Goal: Communication & Community: Connect with others

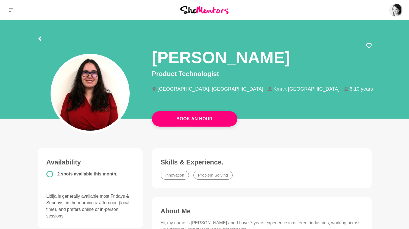
scroll to position [26, 0]
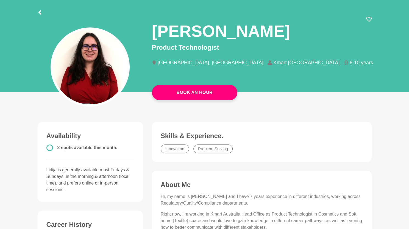
click at [39, 9] on div at bounding box center [40, 12] width 4 height 10
click at [39, 12] on icon at bounding box center [39, 12] width 3 height 4
click at [40, 13] on icon at bounding box center [39, 12] width 3 height 4
click at [331, 144] on ul "Innovation Problem Solving" at bounding box center [261, 148] width 206 height 13
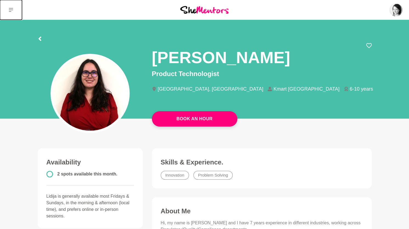
click at [8, 9] on button at bounding box center [11, 10] width 22 height 20
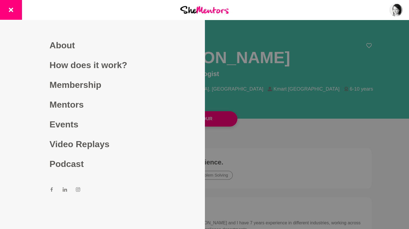
click at [386, 11] on div "Dashboard Profile Saved Items (8) Messages Bookings Reviews (5) Membership Logo…" at bounding box center [340, 10] width 136 height 20
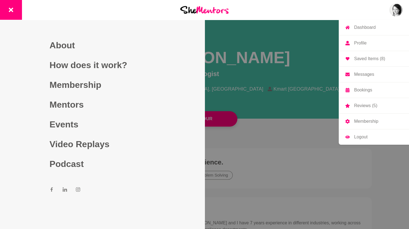
click at [370, 71] on link "Messages" at bounding box center [373, 74] width 70 height 15
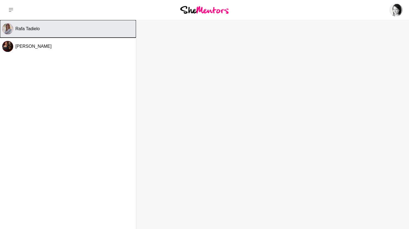
click at [88, 29] on div "Rafa Tadielo" at bounding box center [74, 28] width 118 height 5
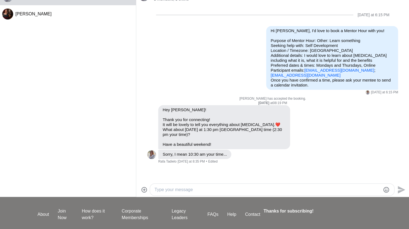
scroll to position [50, 0]
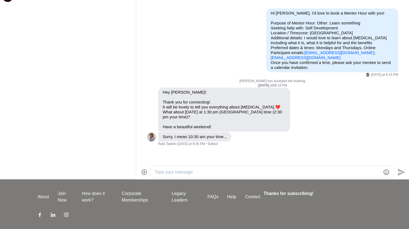
click at [165, 173] on textarea "Type your message" at bounding box center [267, 172] width 226 height 7
type textarea "Hi Rafa that sounds great"
click at [402, 169] on icon "Send" at bounding box center [400, 172] width 9 height 9
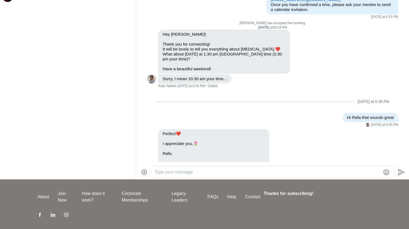
scroll to position [101, 0]
